Goal: Transaction & Acquisition: Subscribe to service/newsletter

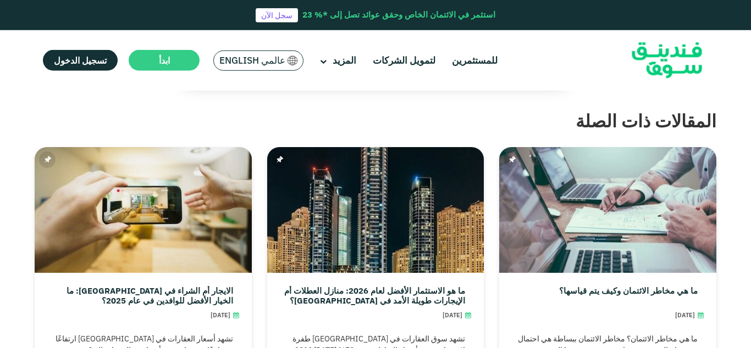
scroll to position [2662, 0]
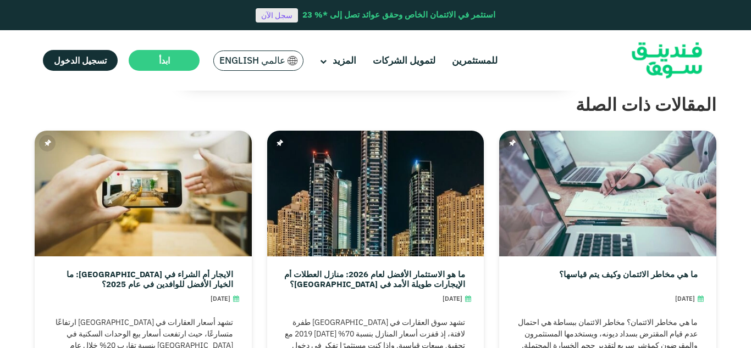
click at [277, 19] on link "سجل الآن" at bounding box center [276, 15] width 42 height 14
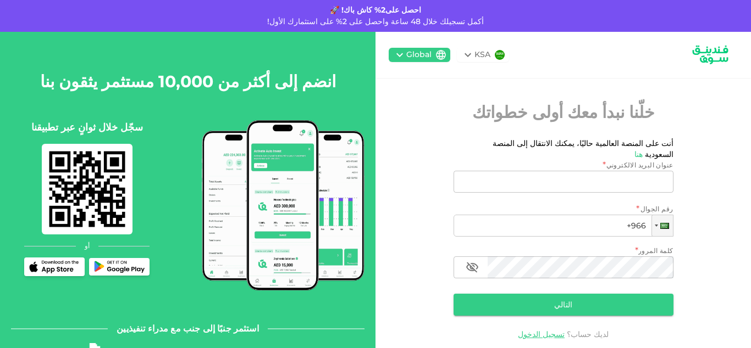
click at [468, 53] on icon at bounding box center [467, 54] width 13 height 13
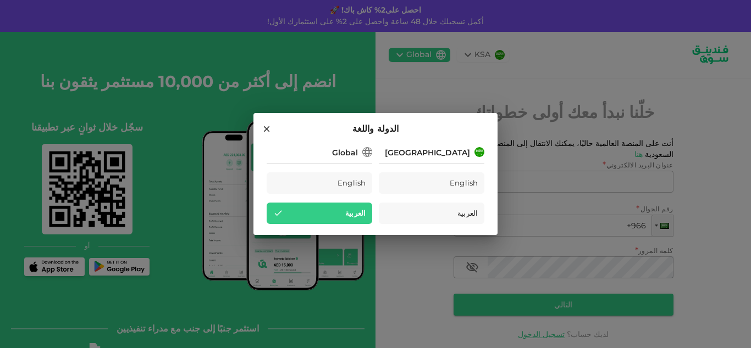
click at [593, 56] on div "الدولة واللغة Saudi Arabia English العربية Global English العربية" at bounding box center [375, 174] width 751 height 348
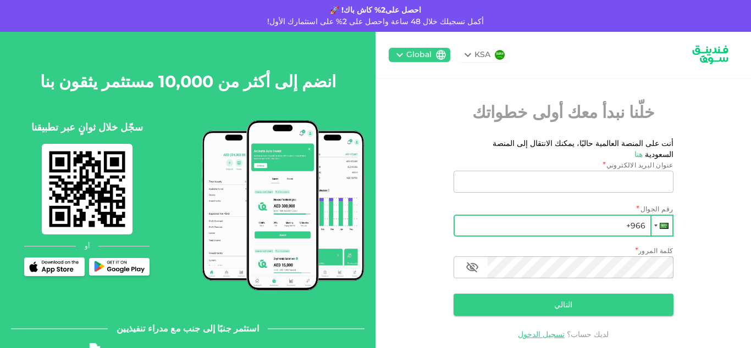
click at [660, 227] on div at bounding box center [663, 226] width 9 height 6
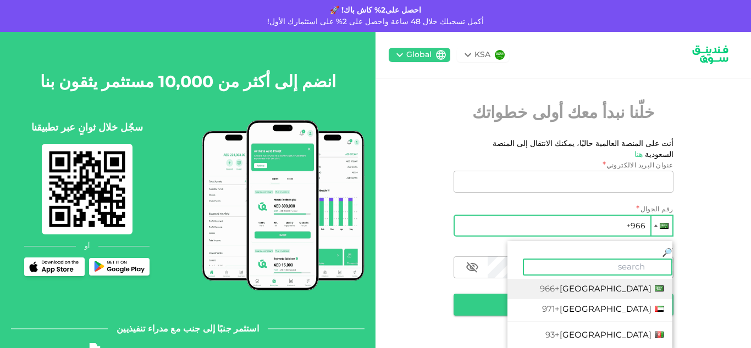
type input "م"
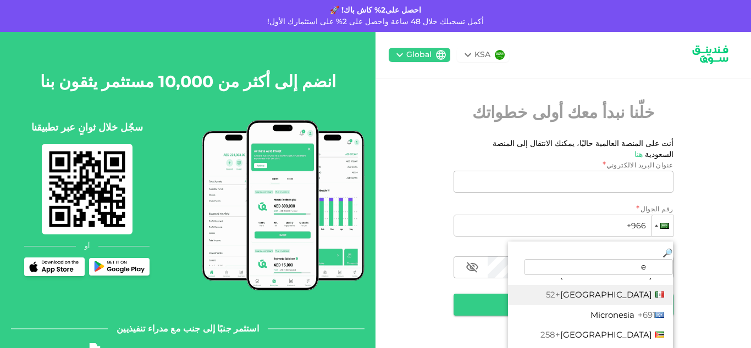
scroll to position [1215, 0]
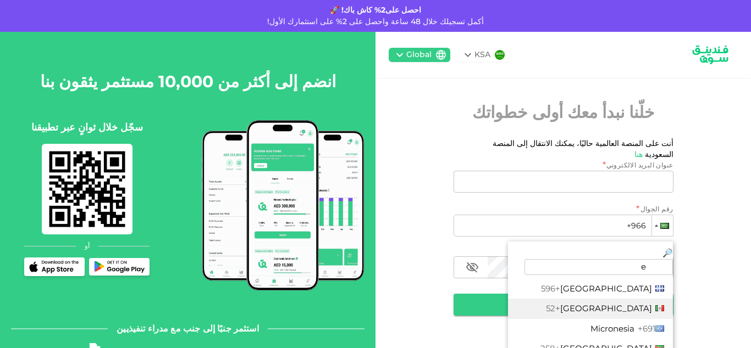
type input "e"
